Goal: Information Seeking & Learning: Learn about a topic

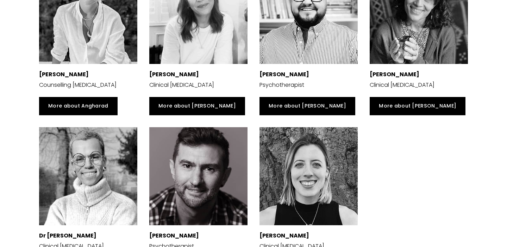
scroll to position [1506, 0]
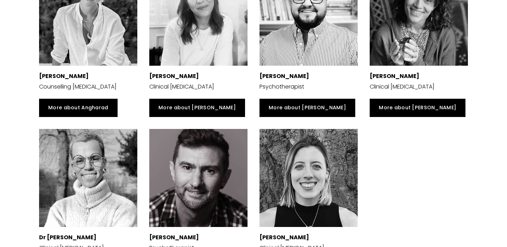
click at [292, 76] on p "[PERSON_NAME]" at bounding box center [308, 76] width 98 height 10
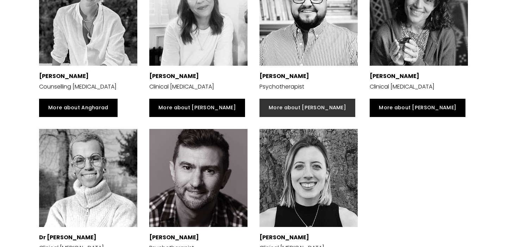
click at [284, 106] on link "More about [PERSON_NAME]" at bounding box center [307, 108] width 96 height 18
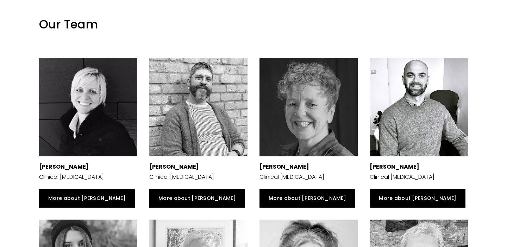
scroll to position [1083, 0]
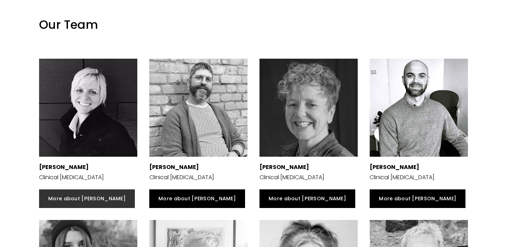
click at [69, 190] on link "More about [PERSON_NAME]" at bounding box center [87, 199] width 96 height 18
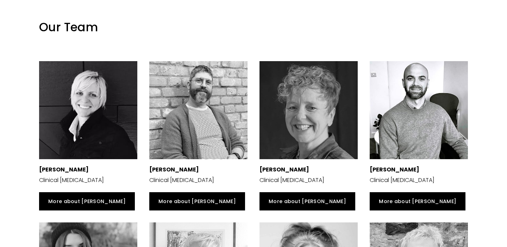
scroll to position [1026, 0]
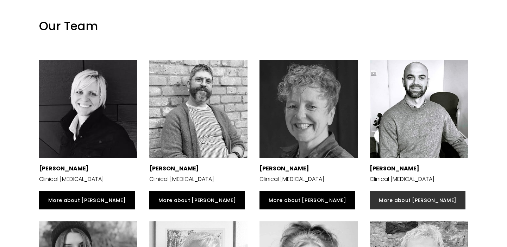
click at [394, 191] on link "More about [PERSON_NAME]" at bounding box center [417, 200] width 96 height 18
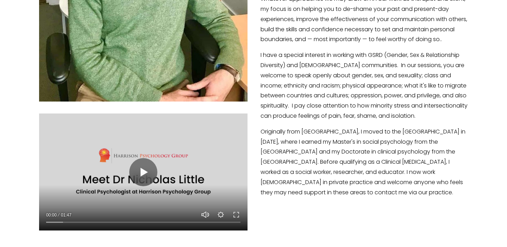
scroll to position [326, 0]
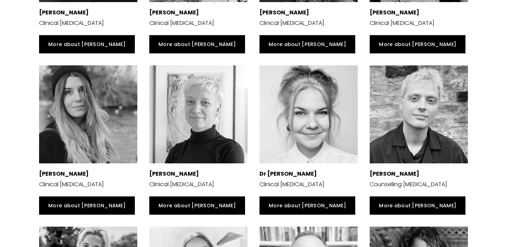
scroll to position [1184, 0]
